Goal: Task Accomplishment & Management: Manage account settings

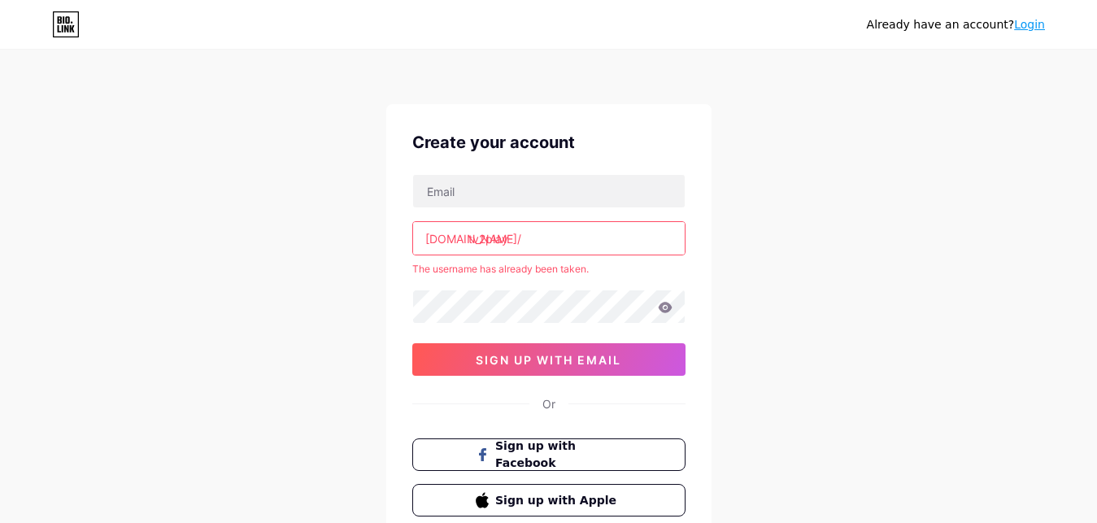
drag, startPoint x: 485, startPoint y: 237, endPoint x: 470, endPoint y: 237, distance: 14.6
click at [470, 237] on input "tv2play" at bounding box center [549, 238] width 272 height 33
click at [512, 237] on input "tv2play" at bounding box center [549, 238] width 272 height 33
type input "t"
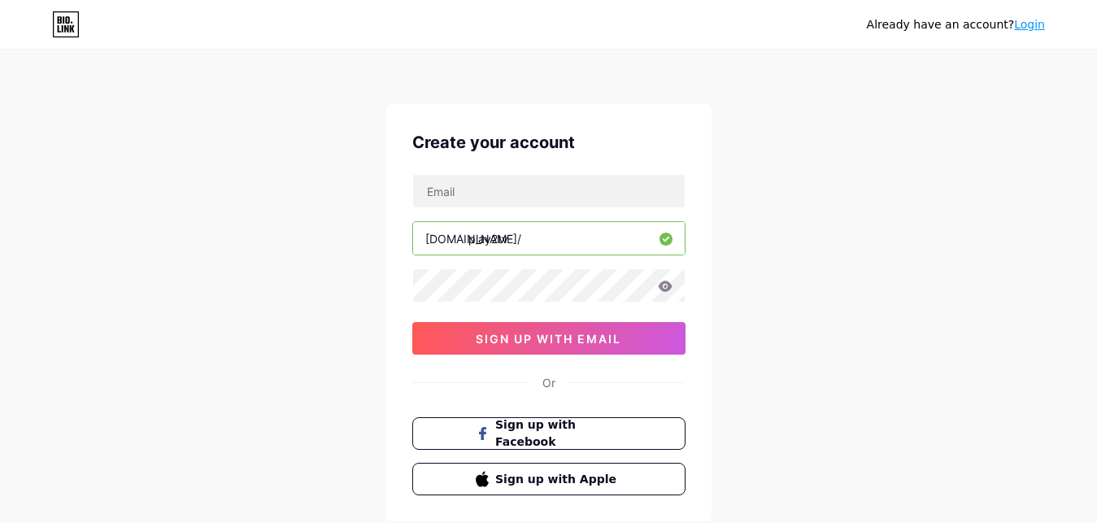
drag, startPoint x: 496, startPoint y: 237, endPoint x: 518, endPoint y: 241, distance: 22.3
click at [518, 241] on input "play2tv" at bounding box center [549, 238] width 272 height 33
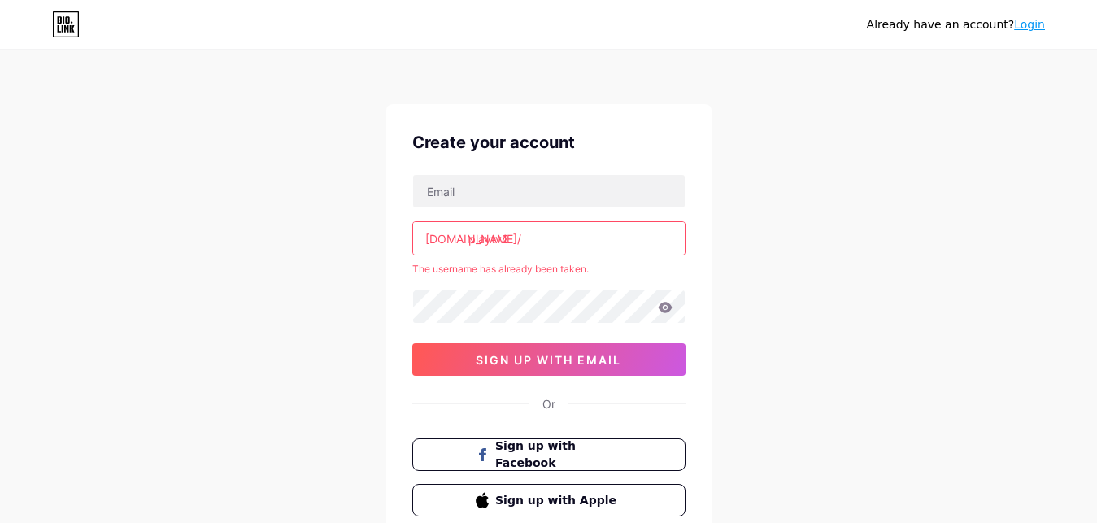
click at [926, 187] on div "Already have an account? Login Create your account [DOMAIN_NAME]/ playtv2 The u…" at bounding box center [548, 321] width 1097 height 643
click at [520, 237] on input "playtv2" at bounding box center [549, 238] width 272 height 33
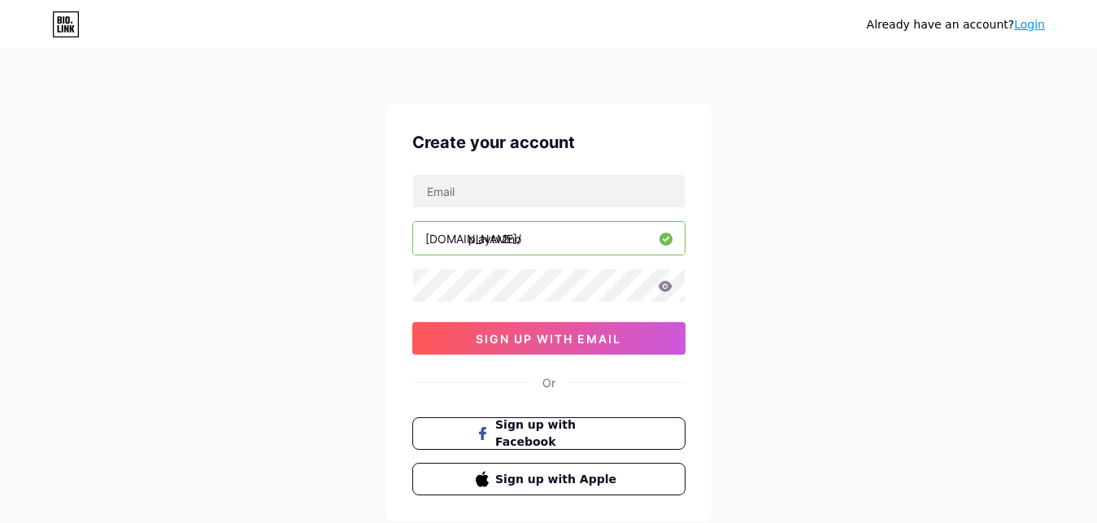
type input "playtv2no"
click at [867, 210] on div "Already have an account? Login Create your account [DOMAIN_NAME]/ playtv2no 0cA…" at bounding box center [548, 311] width 1097 height 622
click at [558, 194] on input "text" at bounding box center [549, 191] width 272 height 33
paste input "[EMAIL_ADDRESS][DOMAIN_NAME]"
type input "[EMAIL_ADDRESS][DOMAIN_NAME]"
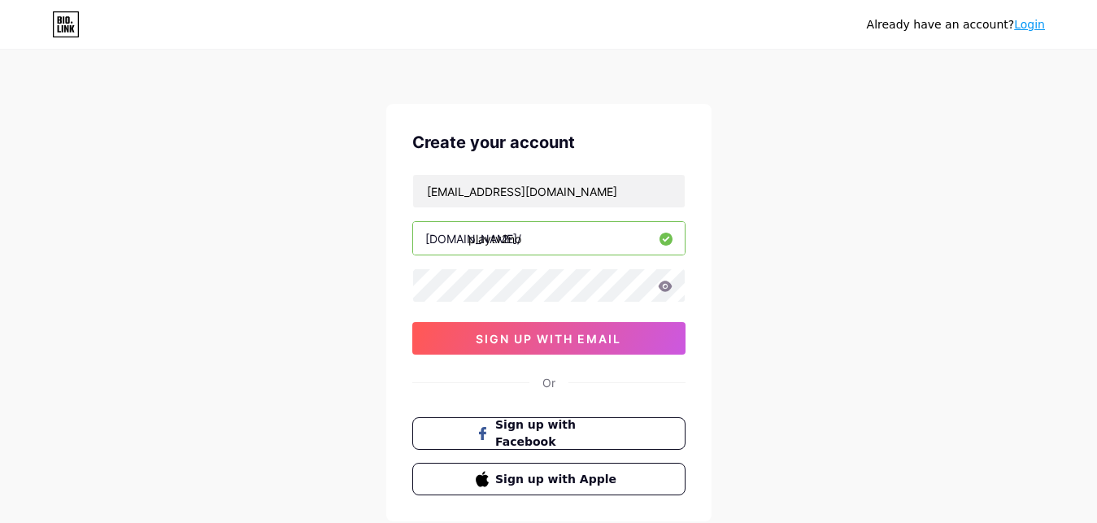
click at [668, 290] on icon at bounding box center [665, 286] width 14 height 11
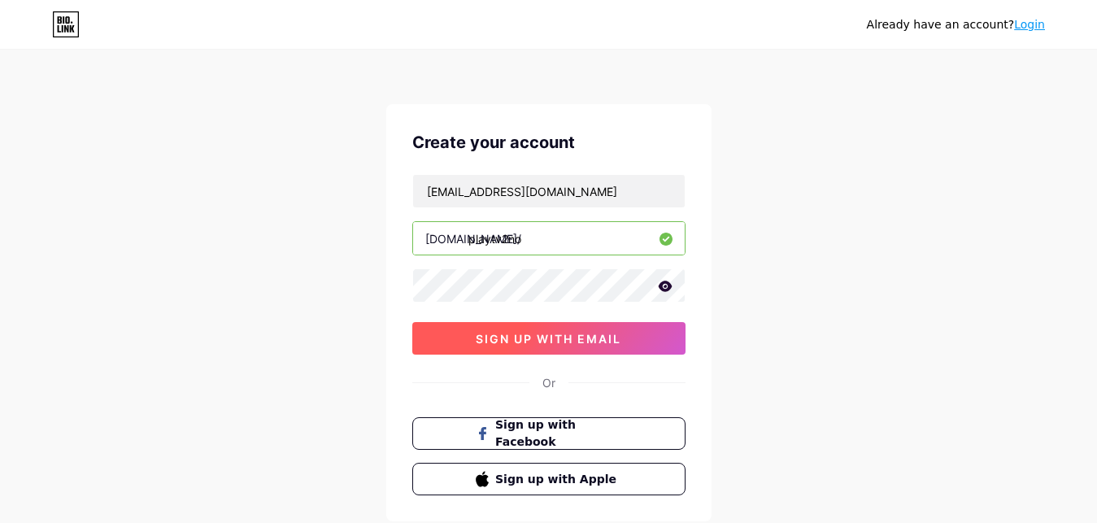
click at [494, 332] on span "sign up with email" at bounding box center [549, 339] width 146 height 14
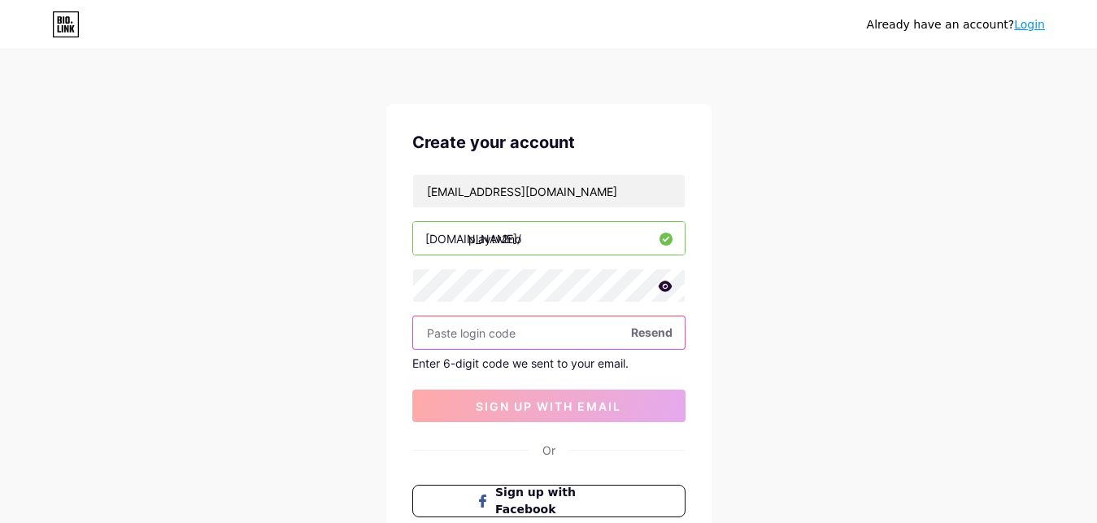
paste input "847436"
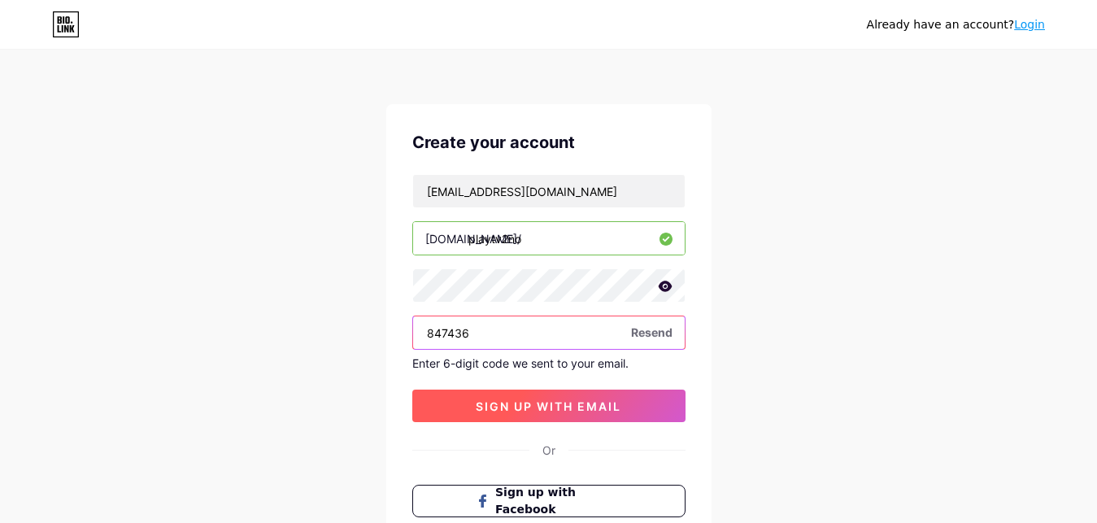
type input "847436"
click at [507, 394] on button "sign up with email" at bounding box center [548, 406] width 273 height 33
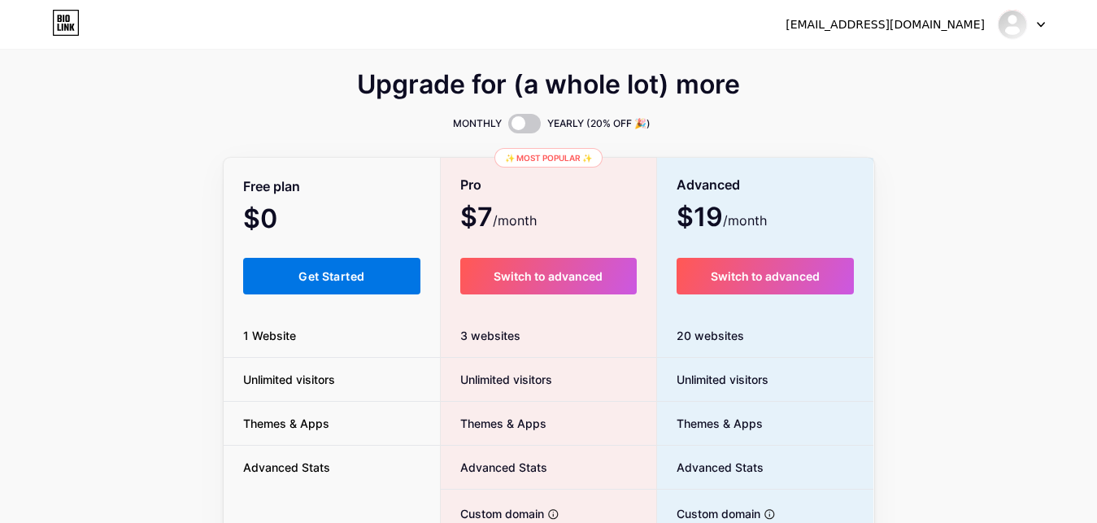
click at [390, 272] on button "Get Started" at bounding box center [332, 276] width 178 height 37
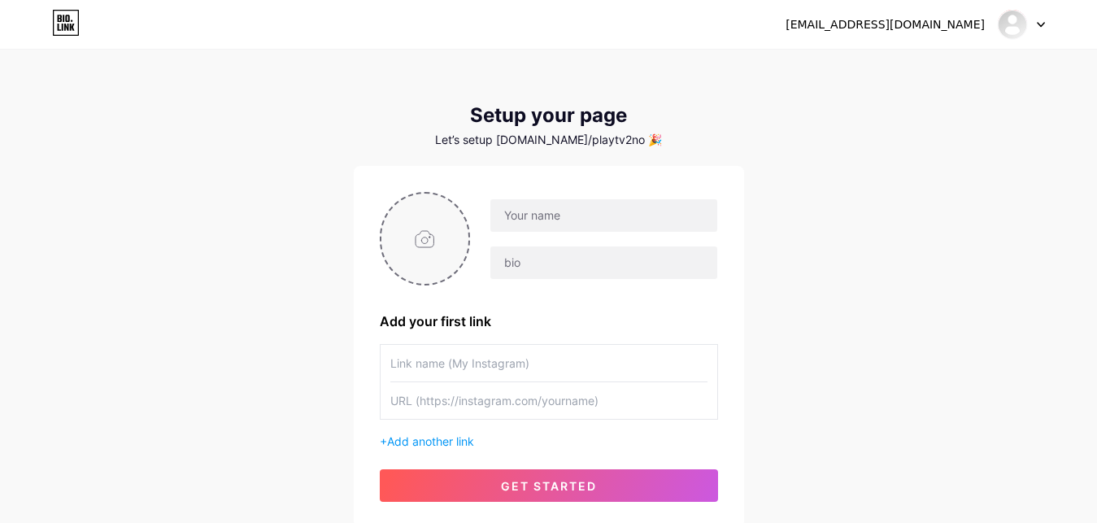
click at [423, 258] on input "file" at bounding box center [425, 239] width 88 height 90
type input "C:\fakepath\uey.png"
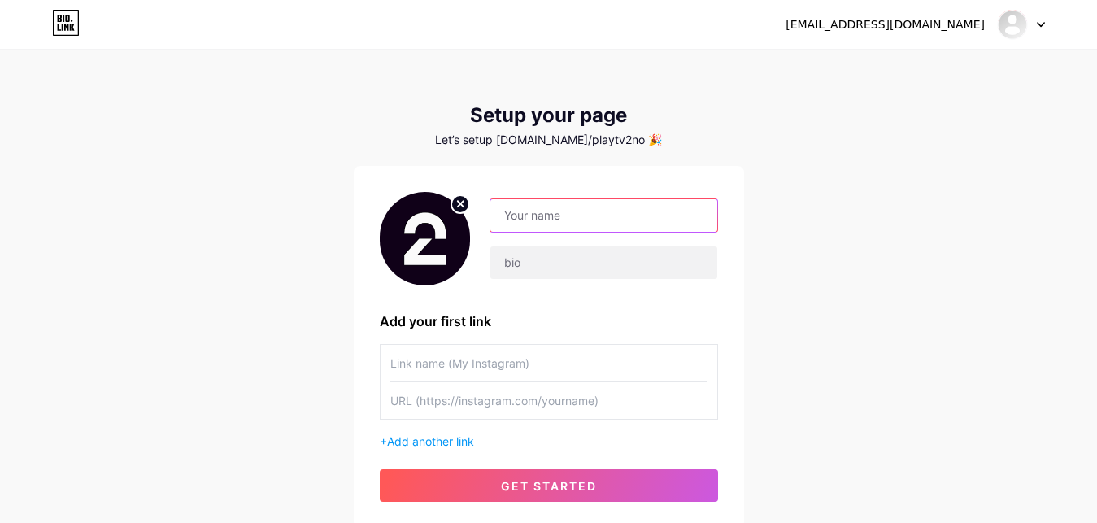
click at [588, 215] on input "text" at bounding box center [603, 215] width 226 height 33
type input "TV 2 PLAY"
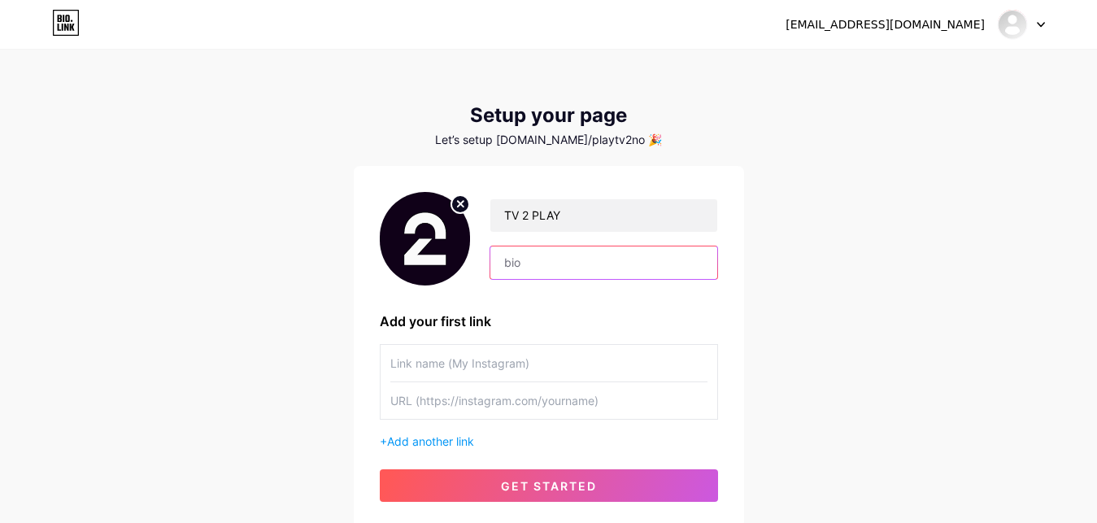
click at [573, 274] on input "text" at bounding box center [603, 262] width 226 height 33
paste input "for å oppdatere betalingen, klikk på en logg inn"
type input "for å oppdatere betalingen, klikk på en logg inn"
click at [618, 373] on input "text" at bounding box center [548, 363] width 317 height 37
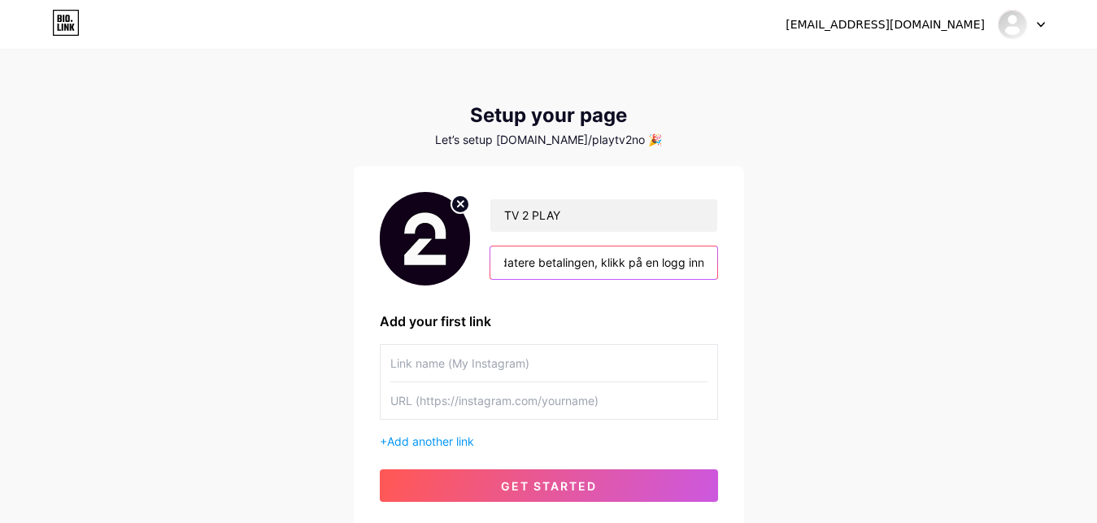
drag, startPoint x: 663, startPoint y: 260, endPoint x: 731, endPoint y: 265, distance: 68.5
click at [716, 265] on input "for å oppdatere betalingen, klikk på en logg inn" at bounding box center [603, 262] width 226 height 33
click at [487, 346] on input "text" at bounding box center [548, 363] width 317 height 37
paste input "ogg inn"
click at [392, 359] on input "ogg inn" at bounding box center [548, 363] width 317 height 37
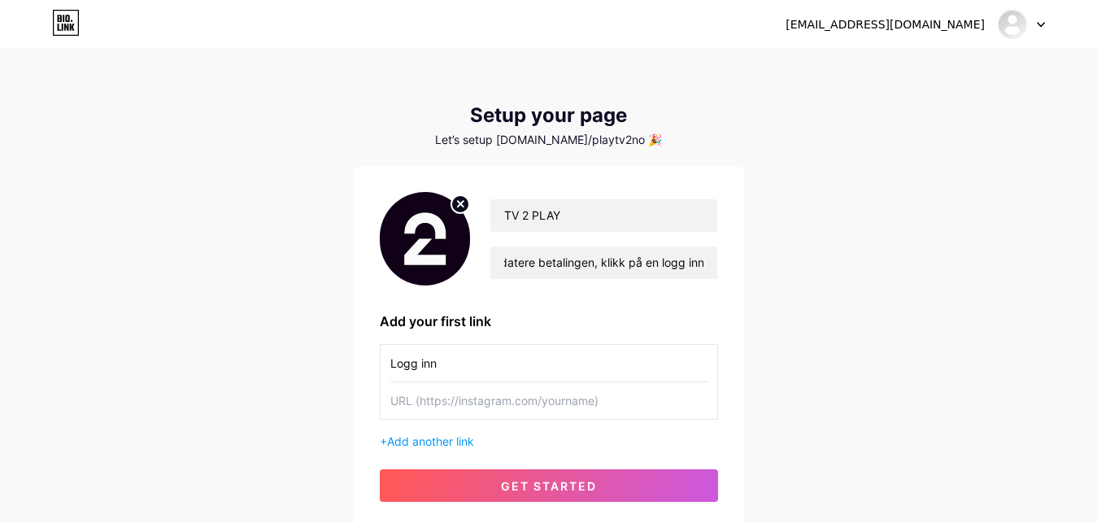
type input "Logg inn"
click at [800, 287] on div "[EMAIL_ADDRESS][DOMAIN_NAME] Dashboard Logout Setup your page Let’s setup [DOMA…" at bounding box center [548, 290] width 1097 height 580
click at [527, 416] on input "text" at bounding box center [548, 400] width 317 height 37
paste input "[URL][DOMAIN_NAME]"
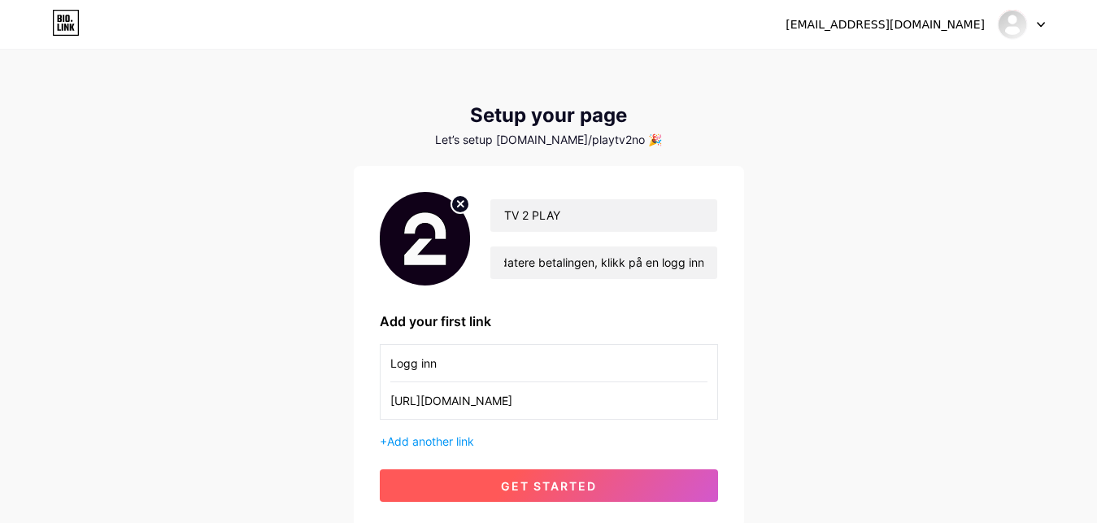
type input "[URL][DOMAIN_NAME]"
click at [581, 495] on button "get started" at bounding box center [549, 485] width 338 height 33
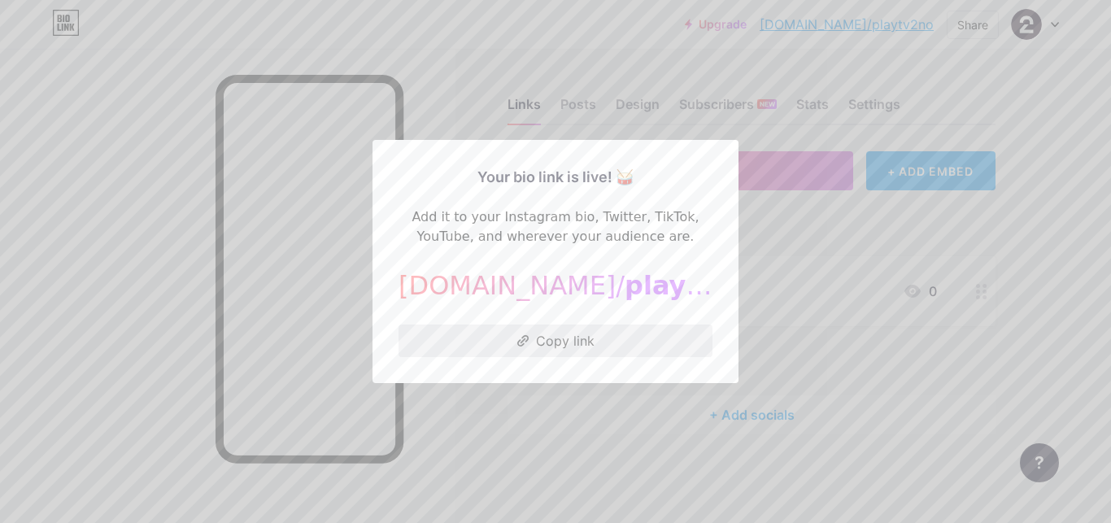
click at [572, 342] on button "Copy link" at bounding box center [555, 340] width 314 height 33
click at [572, 342] on button "Copied!" at bounding box center [555, 340] width 314 height 33
click at [869, 235] on div at bounding box center [555, 261] width 1111 height 523
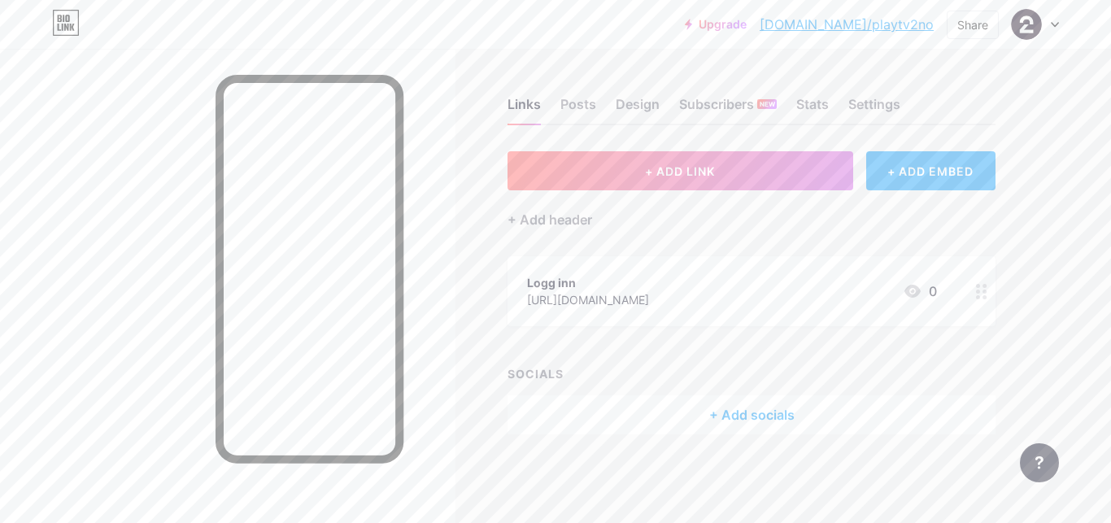
click at [858, 30] on link "[DOMAIN_NAME]/playtv2no" at bounding box center [847, 25] width 174 height 20
click at [639, 103] on div "Design" at bounding box center [638, 108] width 44 height 29
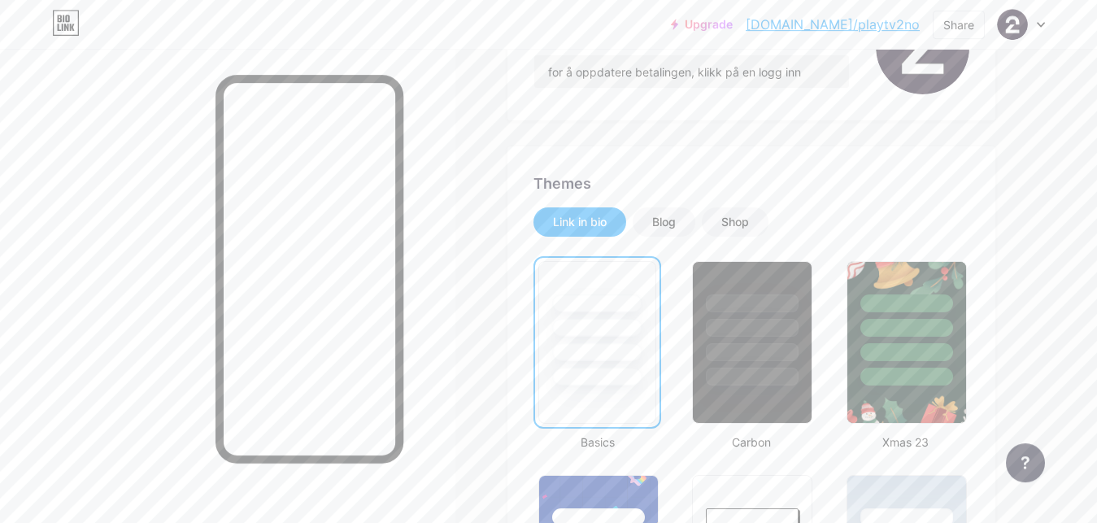
scroll to position [233, 0]
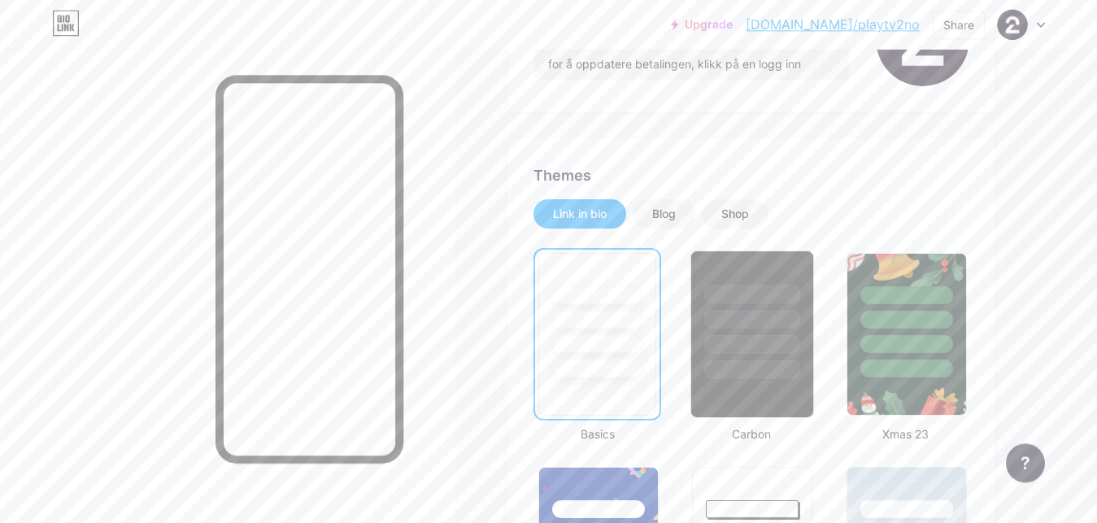
click at [768, 343] on div at bounding box center [752, 344] width 95 height 19
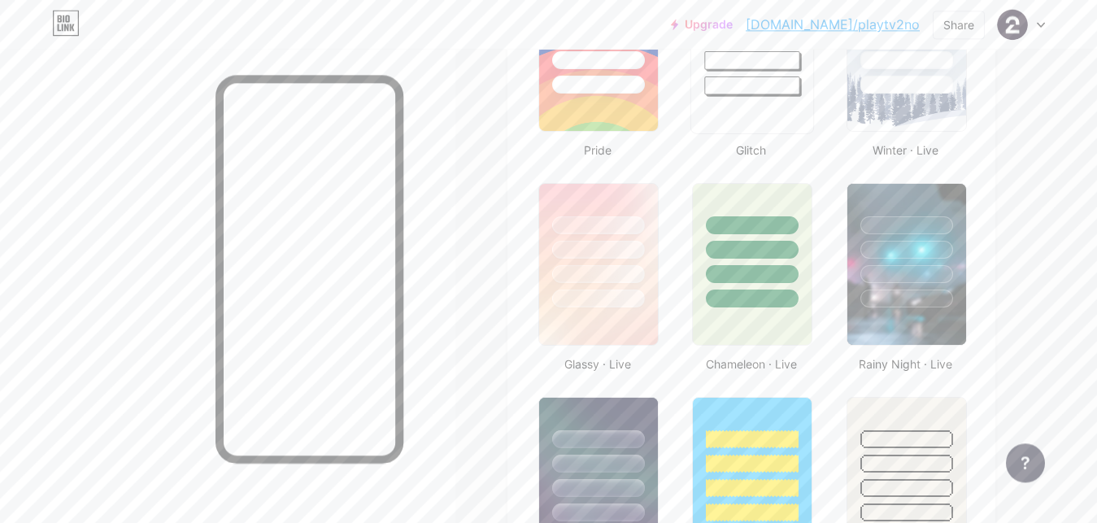
scroll to position [586, 0]
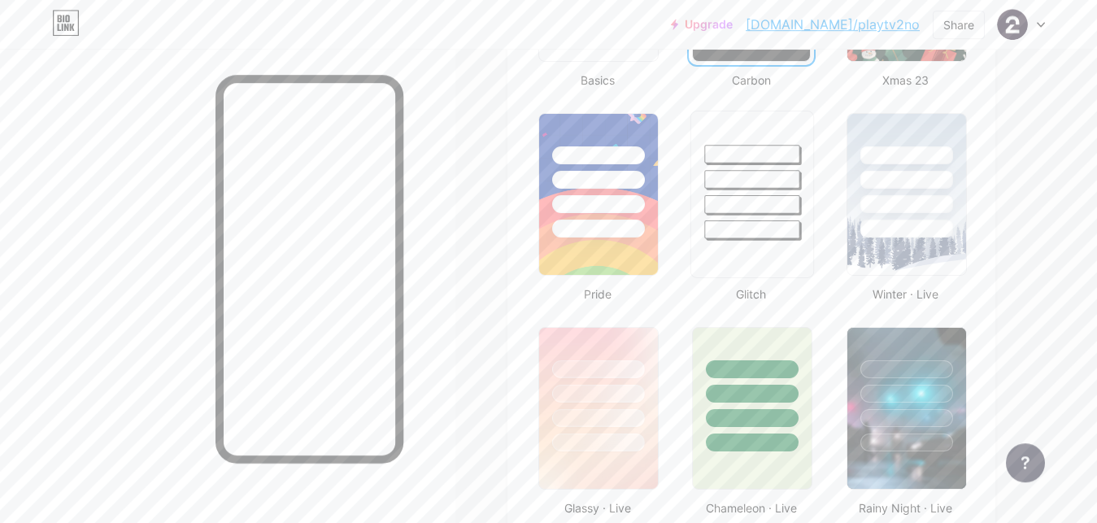
click at [762, 255] on div at bounding box center [752, 195] width 124 height 168
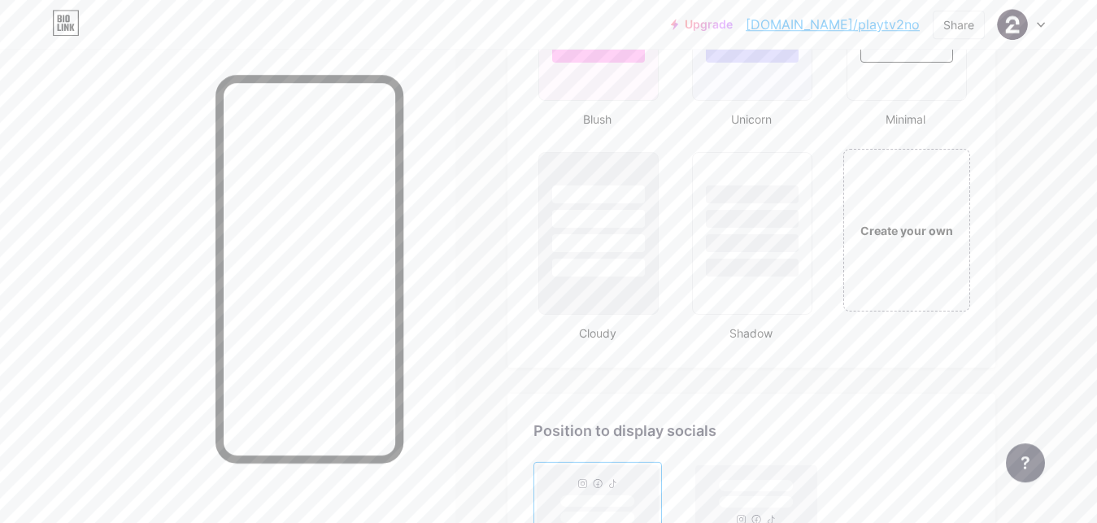
scroll to position [1825, 0]
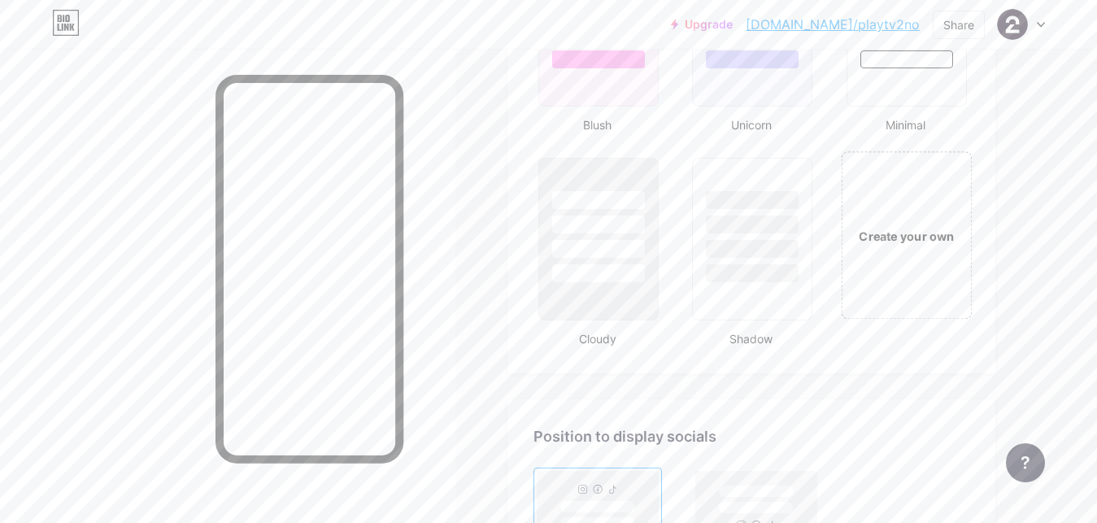
click at [891, 252] on div "Create your own" at bounding box center [906, 235] width 131 height 168
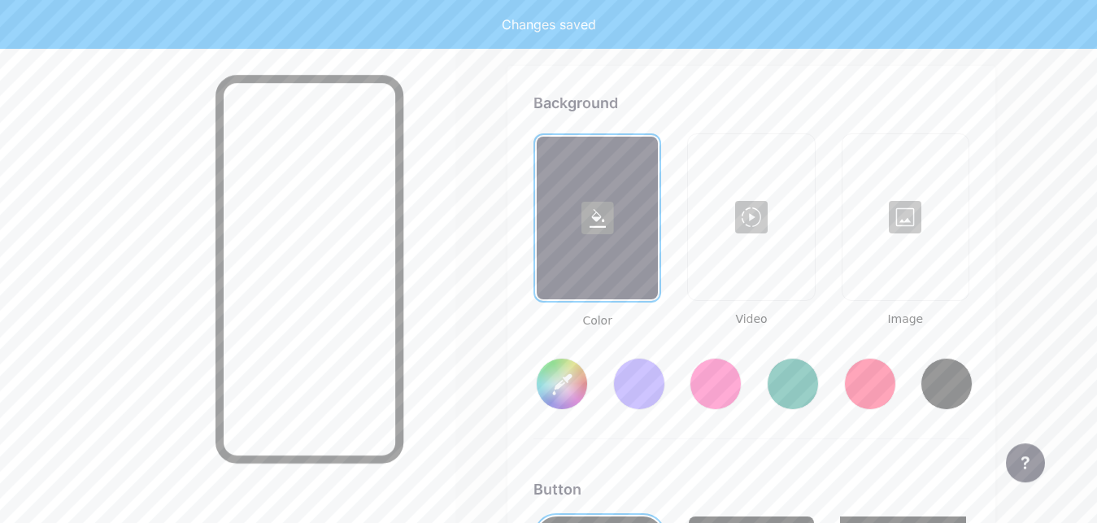
scroll to position [2159, 0]
type input "#ffffff"
type input "#000000"
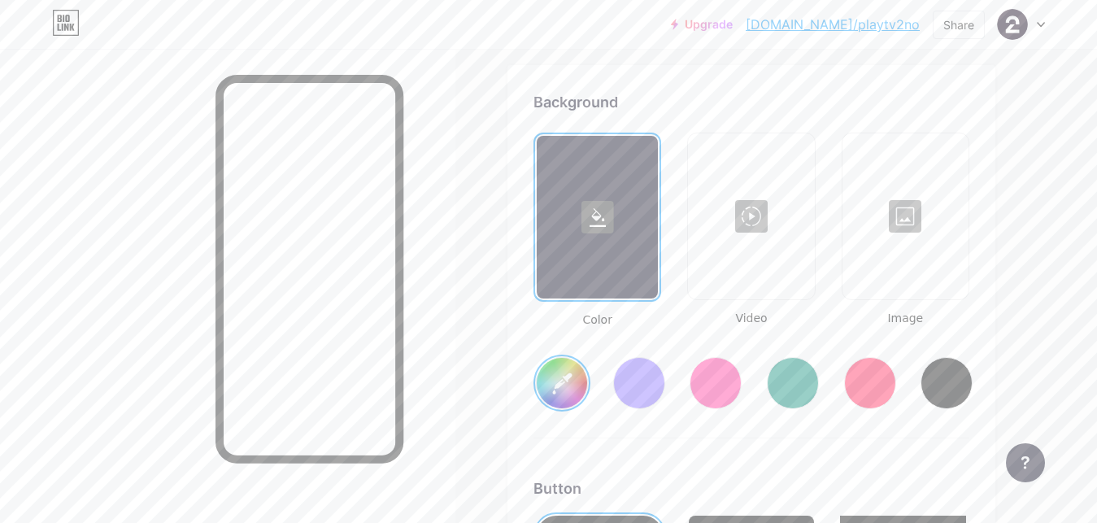
click at [620, 275] on div at bounding box center [597, 217] width 121 height 163
click at [546, 393] on input "#ffffff" at bounding box center [562, 383] width 50 height 50
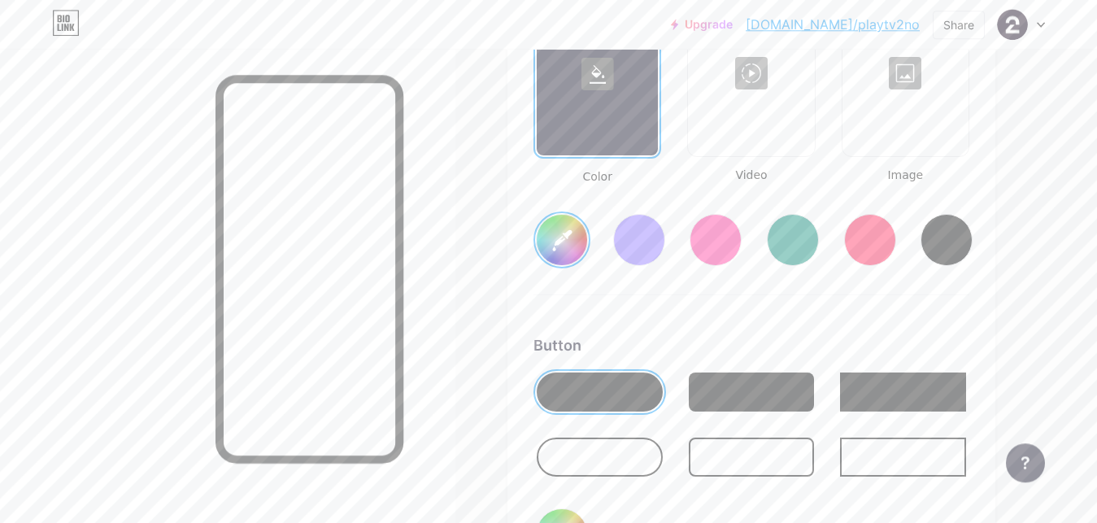
scroll to position [2331, 0]
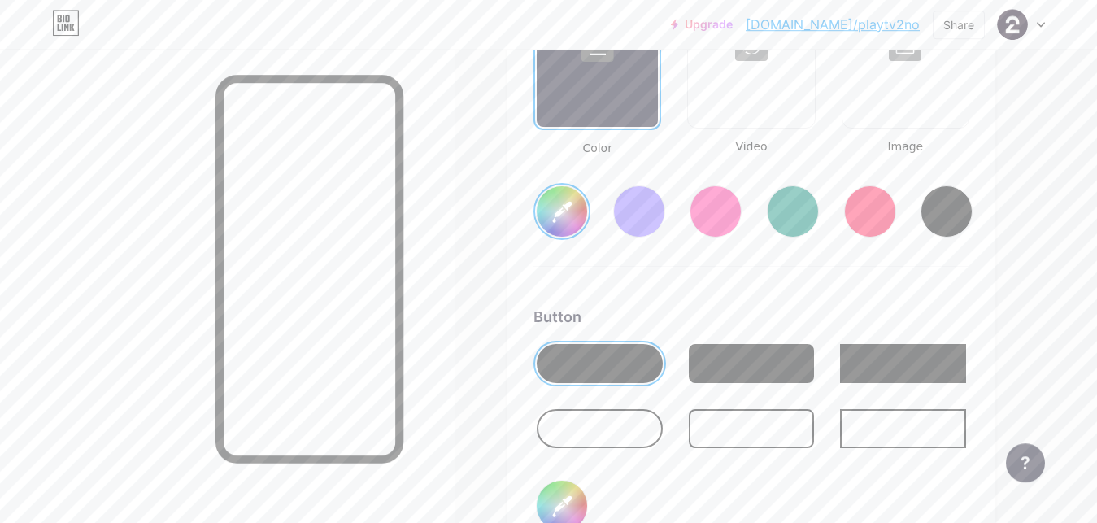
click at [734, 428] on div at bounding box center [752, 428] width 126 height 39
click at [760, 381] on div at bounding box center [752, 363] width 126 height 39
click at [766, 416] on div at bounding box center [752, 428] width 126 height 39
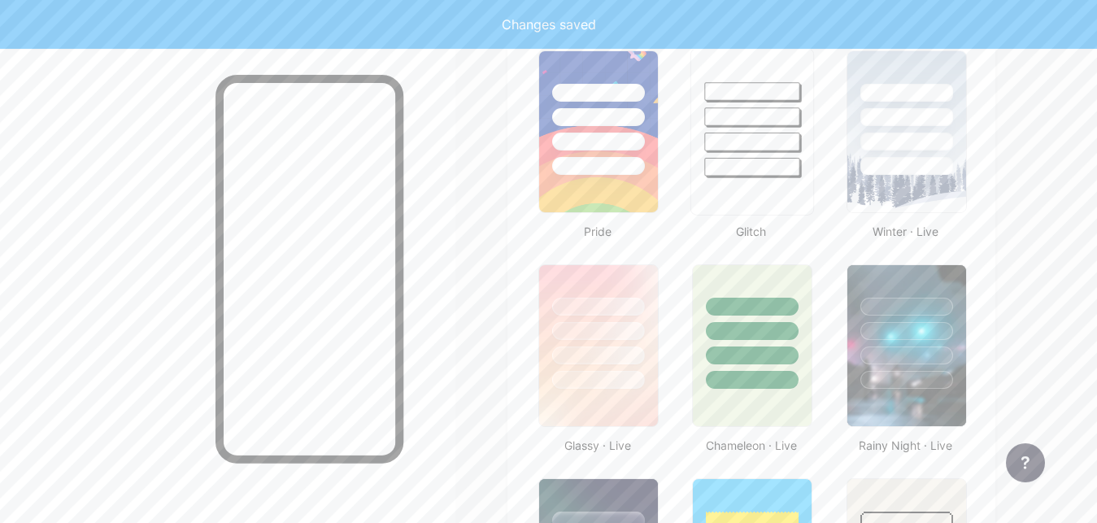
scroll to position [635, 0]
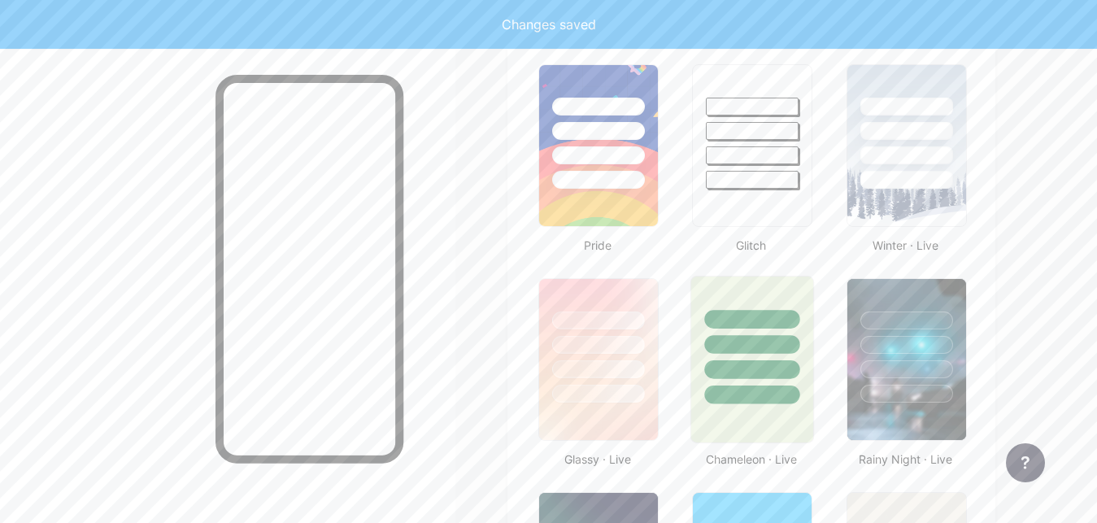
type input "#ffffff"
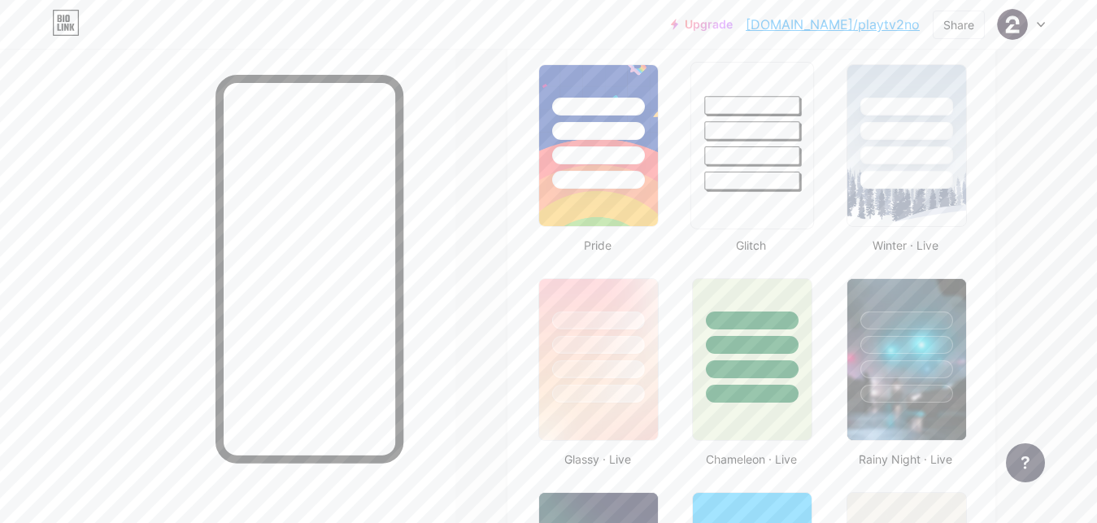
click at [795, 115] on div at bounding box center [752, 127] width 122 height 128
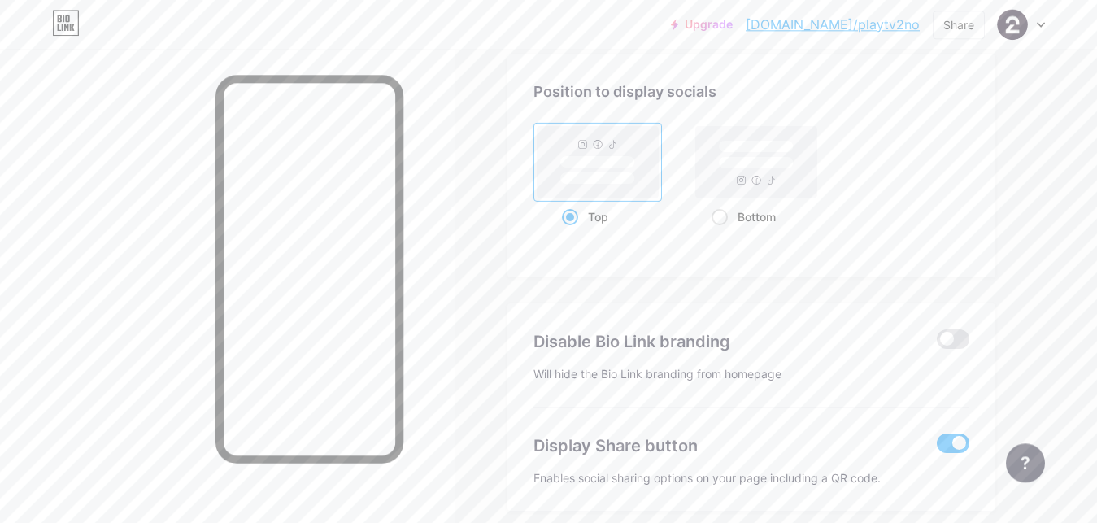
scroll to position [2211, 0]
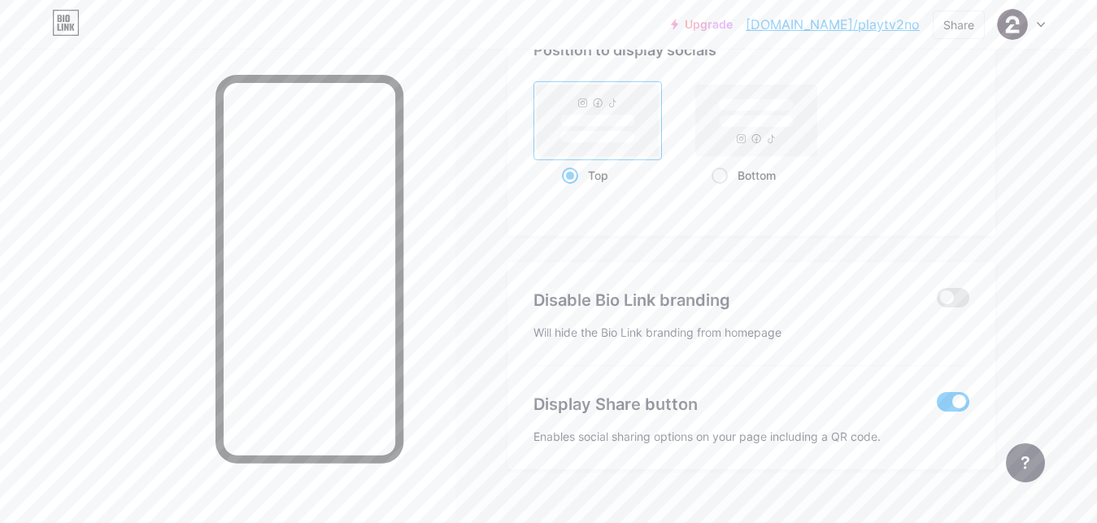
click at [956, 402] on span at bounding box center [953, 402] width 33 height 20
click at [937, 406] on input "checkbox" at bounding box center [937, 406] width 0 height 0
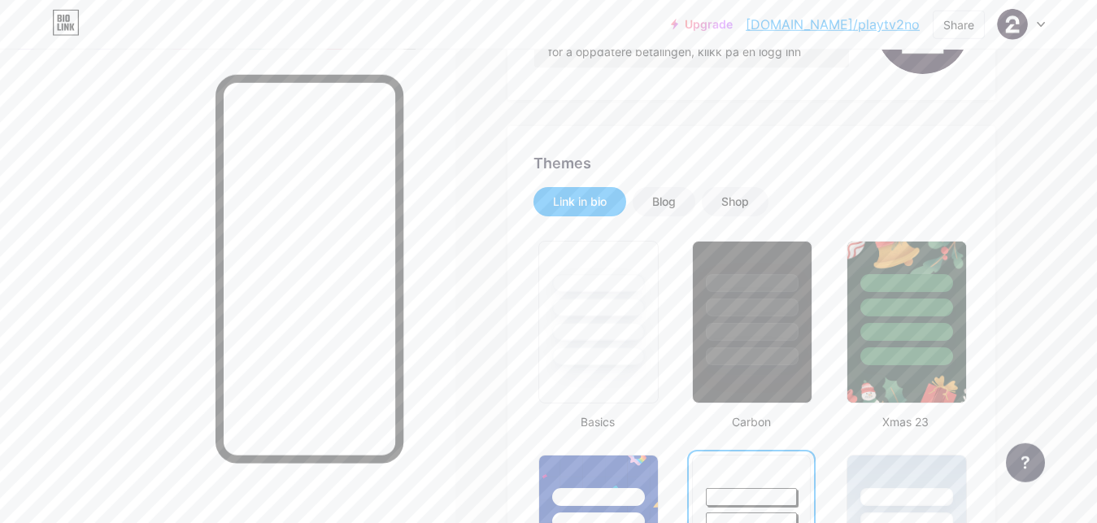
scroll to position [260, 0]
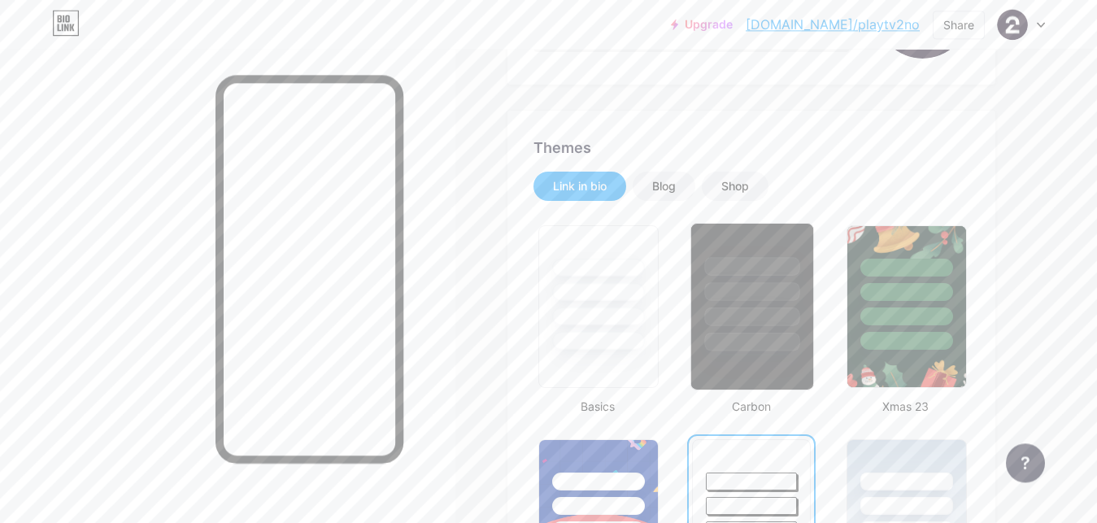
click at [731, 250] on div at bounding box center [752, 288] width 122 height 128
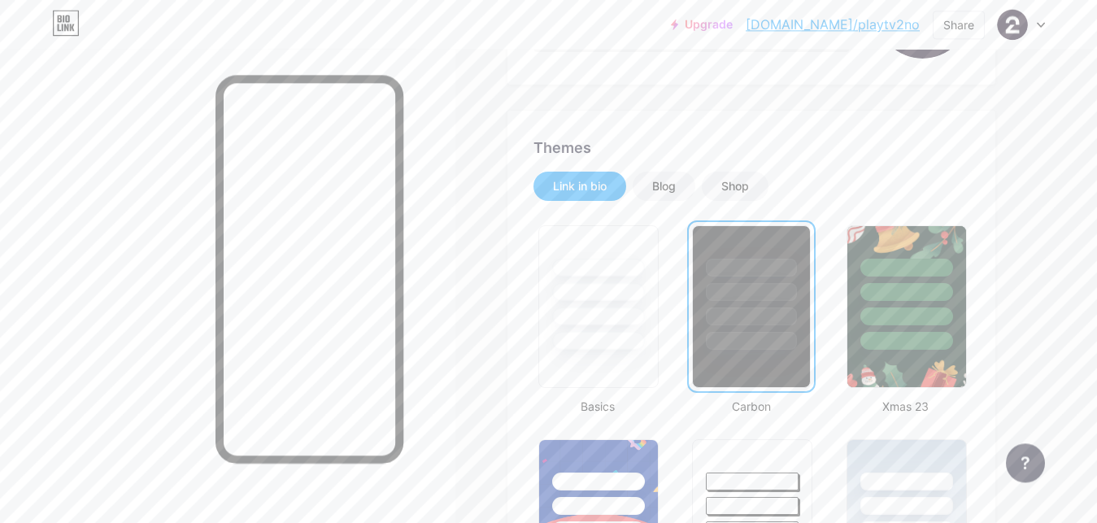
click at [733, 311] on div at bounding box center [751, 316] width 90 height 18
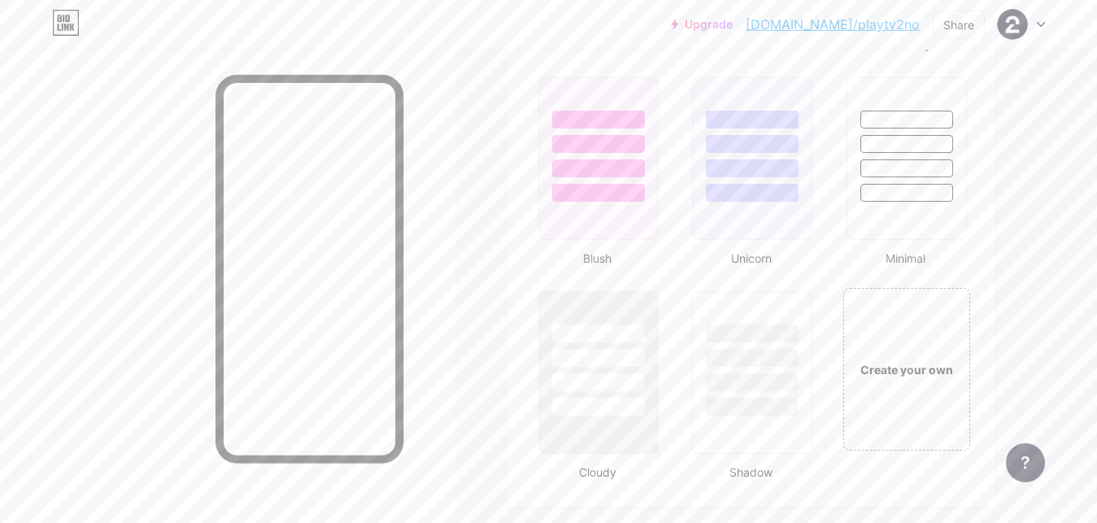
scroll to position [1687, 0]
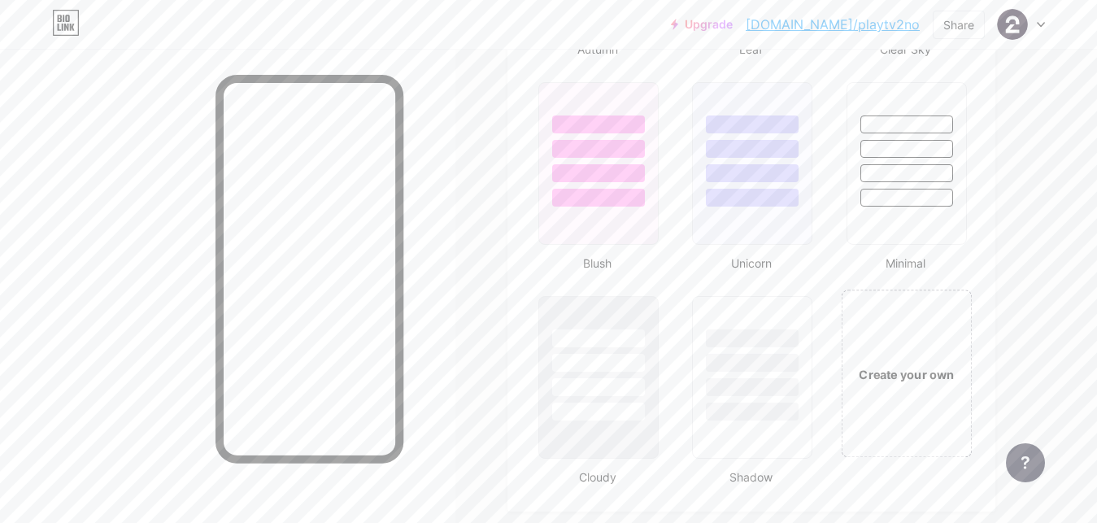
click at [896, 333] on div "Create your own" at bounding box center [906, 374] width 131 height 168
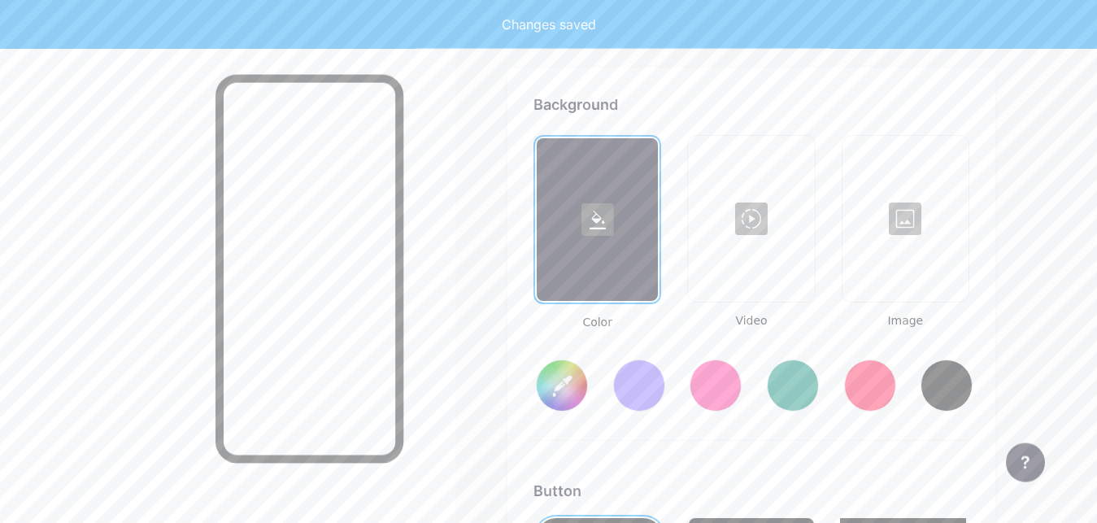
type input "#ffffff"
type input "#000000"
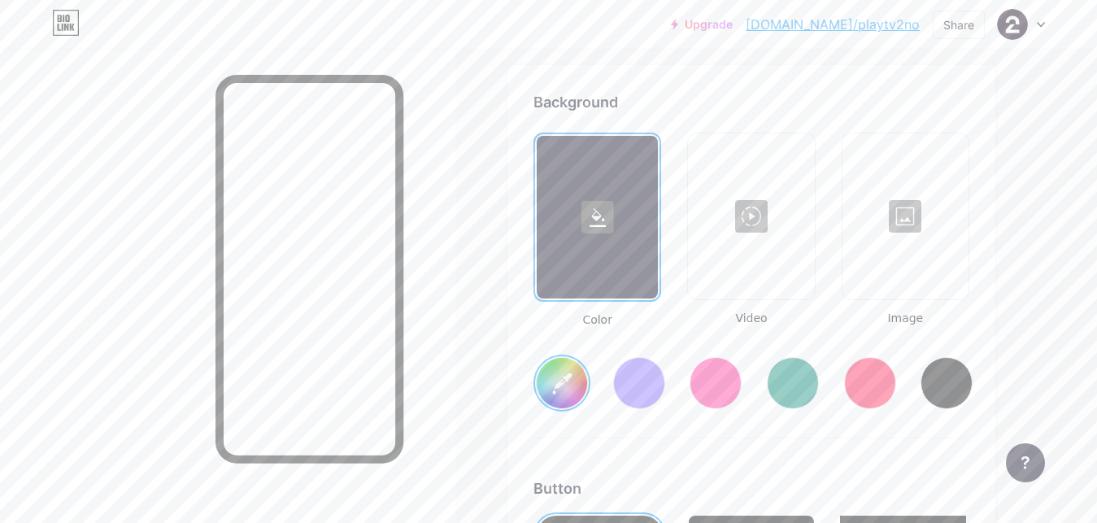
click at [567, 377] on input "#ffffff" at bounding box center [562, 383] width 50 height 50
type input "#000000"
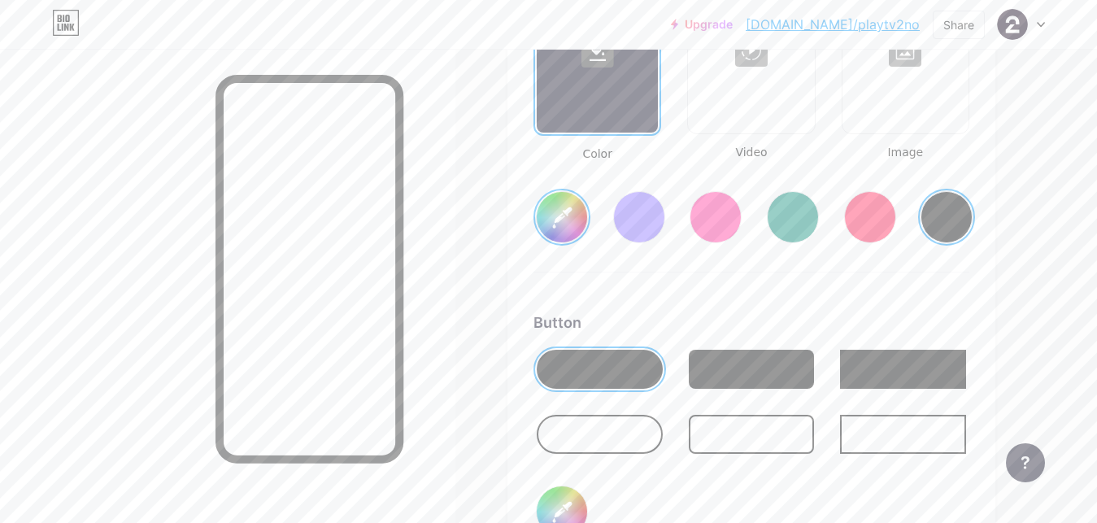
scroll to position [2402, 0]
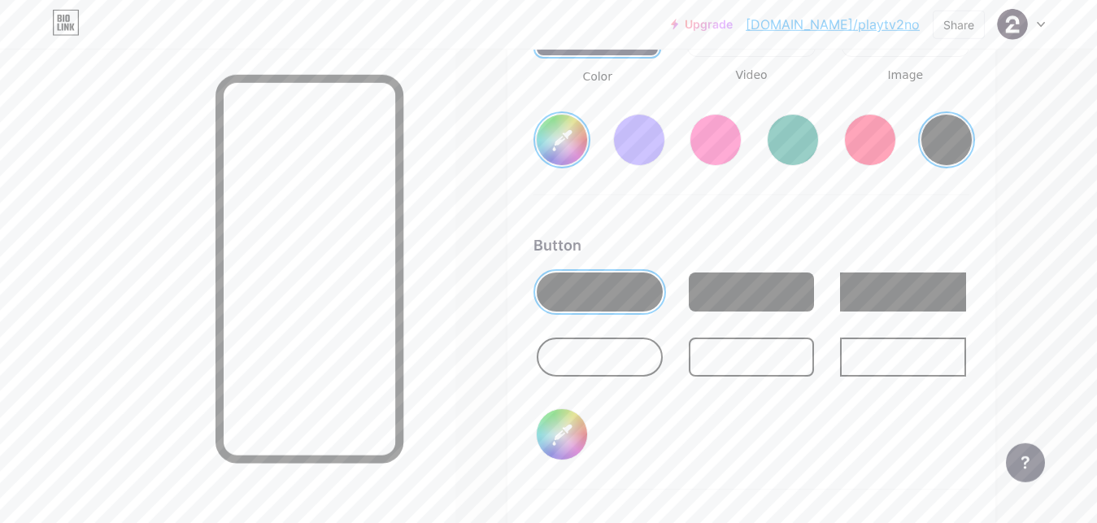
click at [716, 351] on div at bounding box center [752, 356] width 126 height 39
click at [573, 436] on input "#000000" at bounding box center [562, 434] width 50 height 50
click at [742, 304] on div at bounding box center [752, 291] width 126 height 39
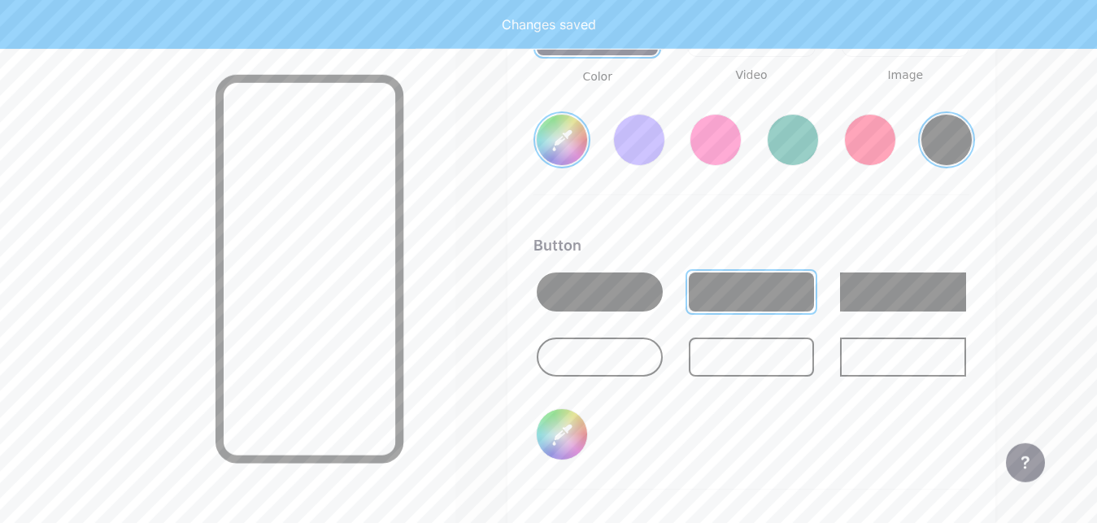
click at [609, 291] on div at bounding box center [600, 291] width 126 height 39
click at [713, 295] on div at bounding box center [752, 291] width 126 height 39
click at [572, 445] on input "#000000" at bounding box center [562, 434] width 50 height 50
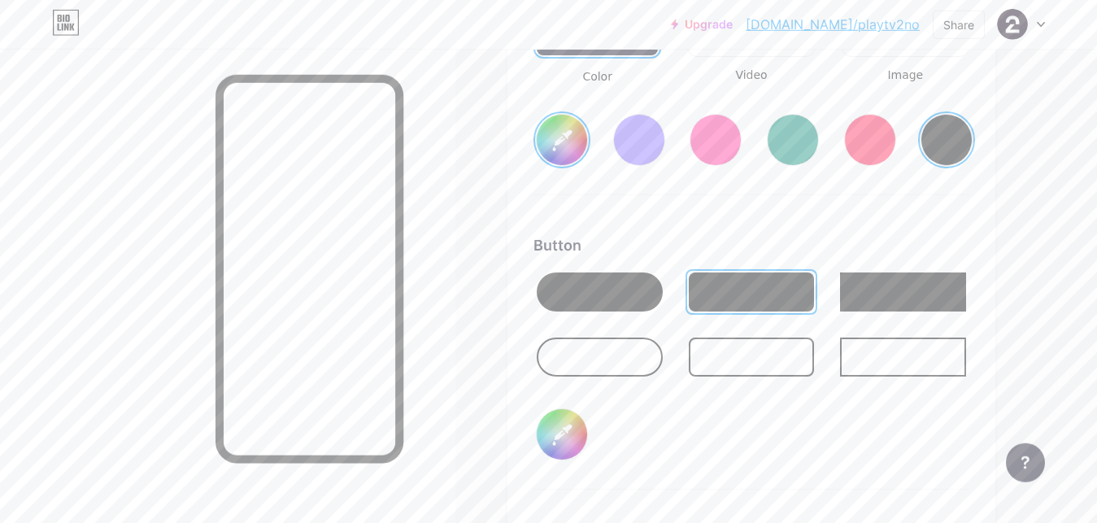
type input "#808080"
click at [629, 298] on div at bounding box center [600, 291] width 126 height 39
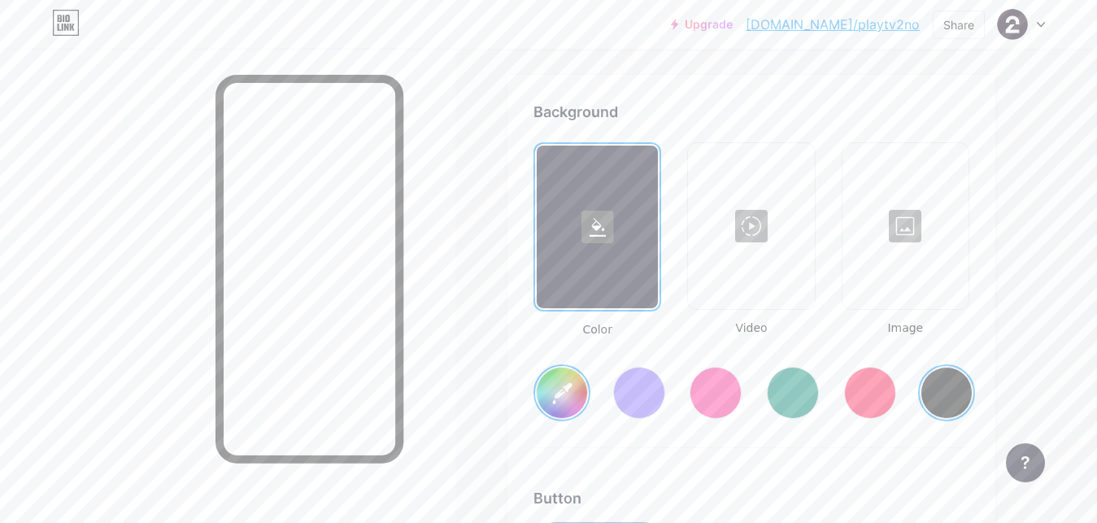
scroll to position [2122, 0]
